Goal: Find contact information: Find contact information

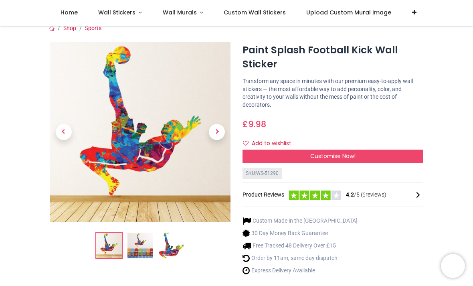
scroll to position [7, 0]
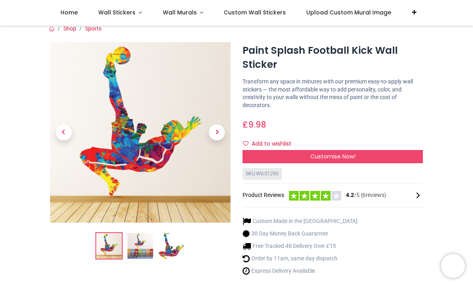
click at [368, 154] on div "Customise Now!" at bounding box center [332, 157] width 180 height 14
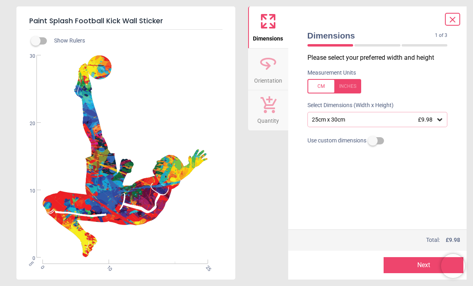
click at [440, 119] on icon at bounding box center [439, 119] width 5 height 3
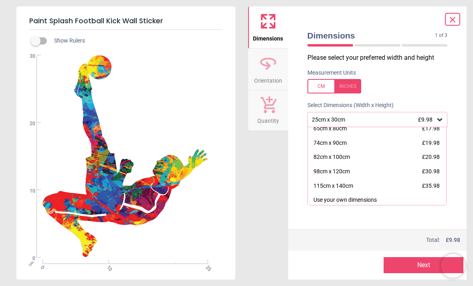
scroll to position [77, 0]
click at [386, 182] on div "115cm x 140cm £35.98" at bounding box center [377, 186] width 139 height 14
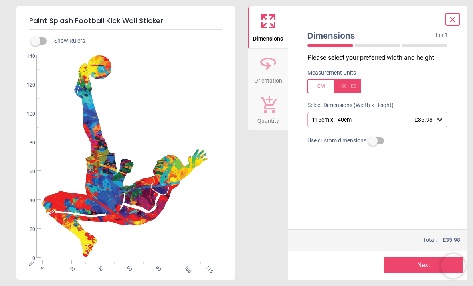
click at [456, 19] on icon at bounding box center [453, 20] width 10 height 10
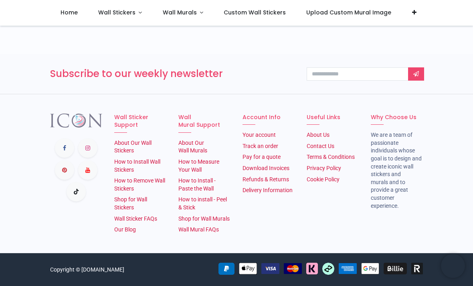
scroll to position [4405, 0]
click at [331, 143] on link "Contact Us" at bounding box center [321, 146] width 28 height 6
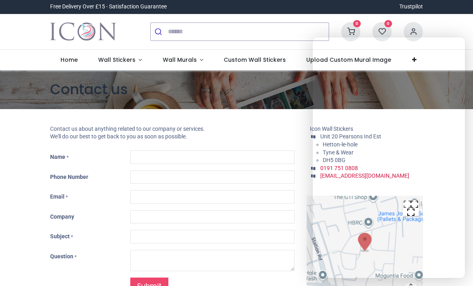
type input "***"
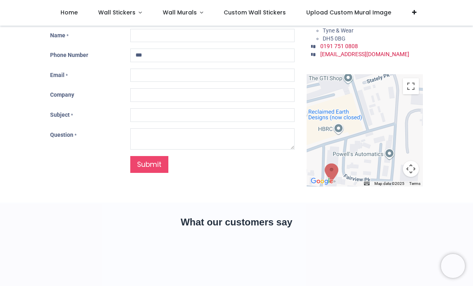
scroll to position [76, 0]
